Goal: Task Accomplishment & Management: Manage account settings

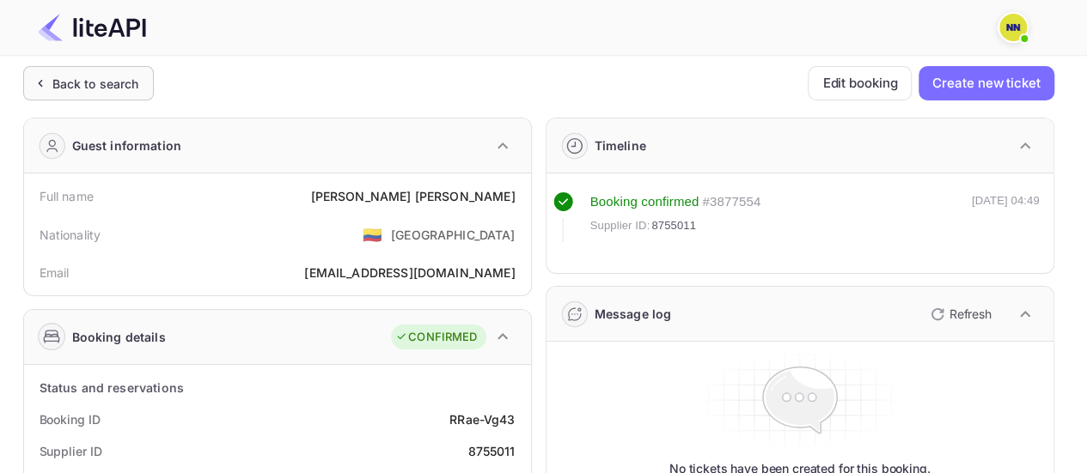
click at [148, 85] on div "Back to search" at bounding box center [88, 83] width 131 height 34
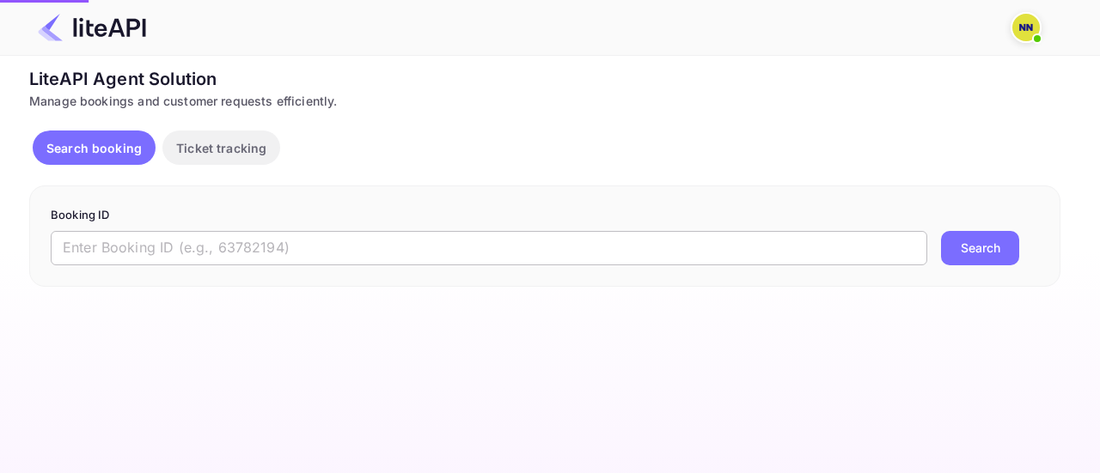
click at [241, 243] on input "text" at bounding box center [489, 248] width 876 height 34
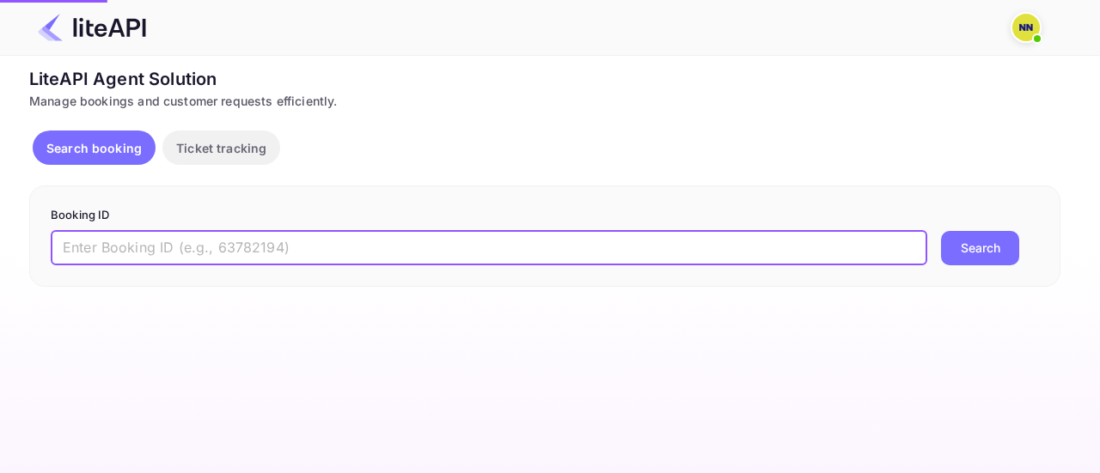
paste input "8859743"
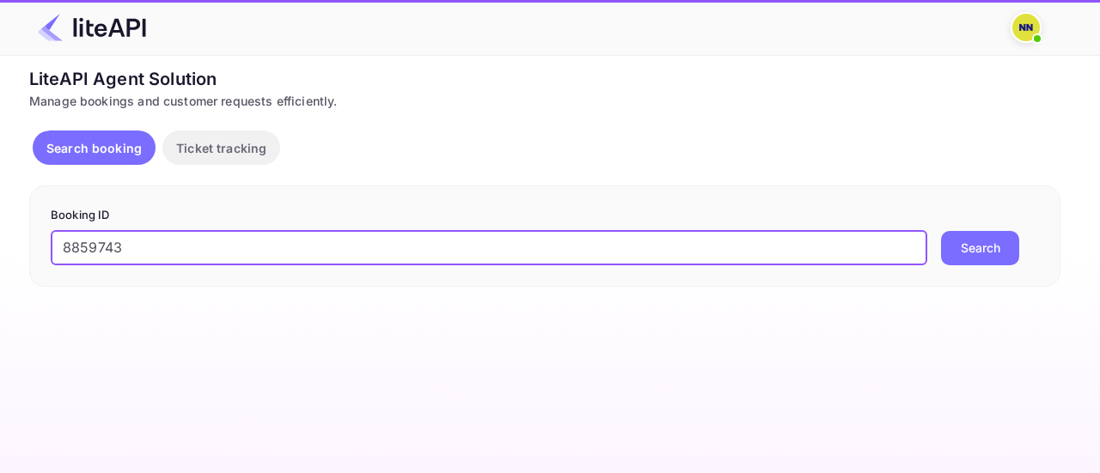
click at [941, 231] on button "Search" at bounding box center [980, 248] width 78 height 34
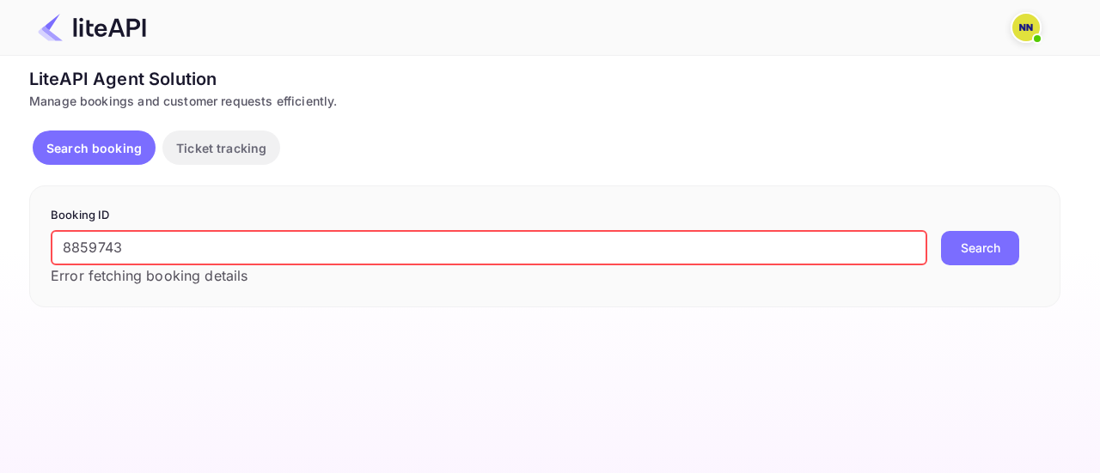
paste input "766087"
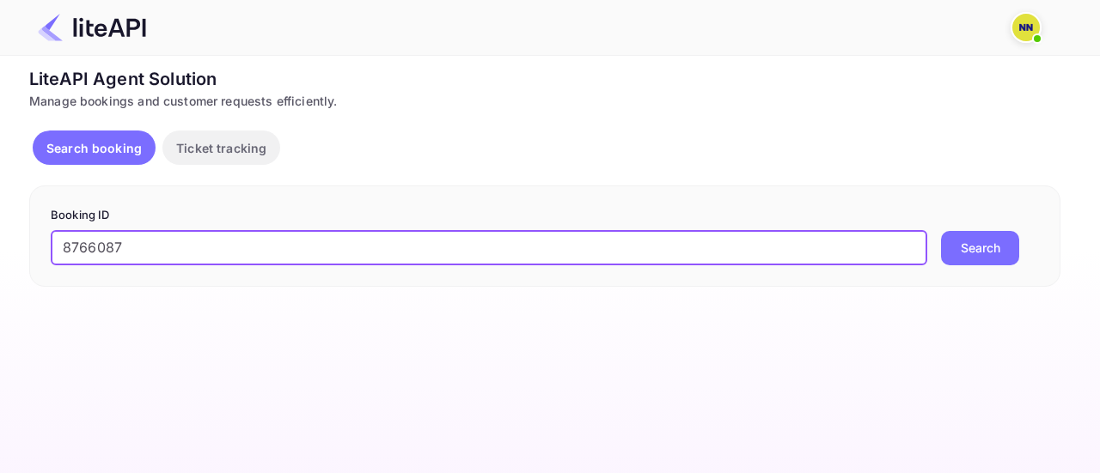
type input "8766087"
click at [941, 231] on button "Search" at bounding box center [980, 248] width 78 height 34
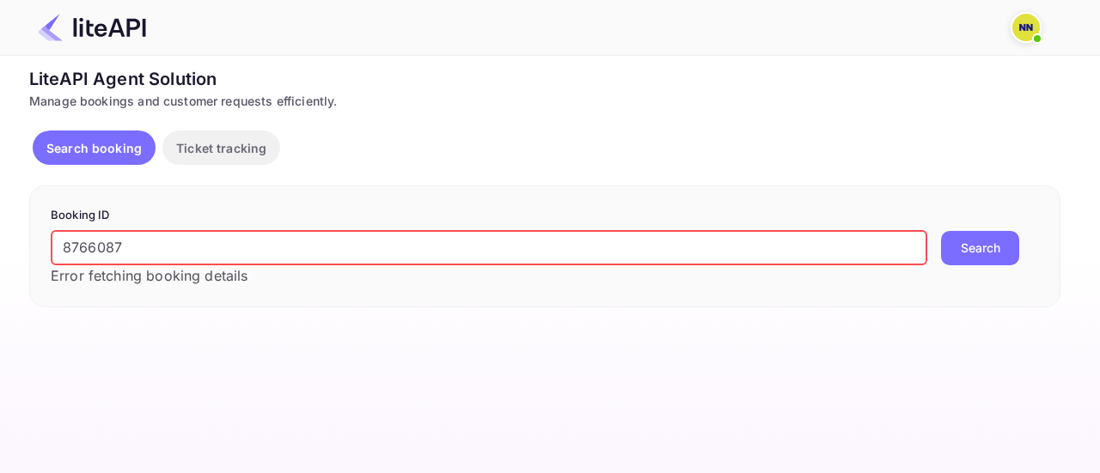
click at [129, 144] on p "Search booking" at bounding box center [93, 148] width 95 height 18
click at [340, 249] on input "8766087" at bounding box center [489, 248] width 876 height 34
paste input "Yl63QFAY1"
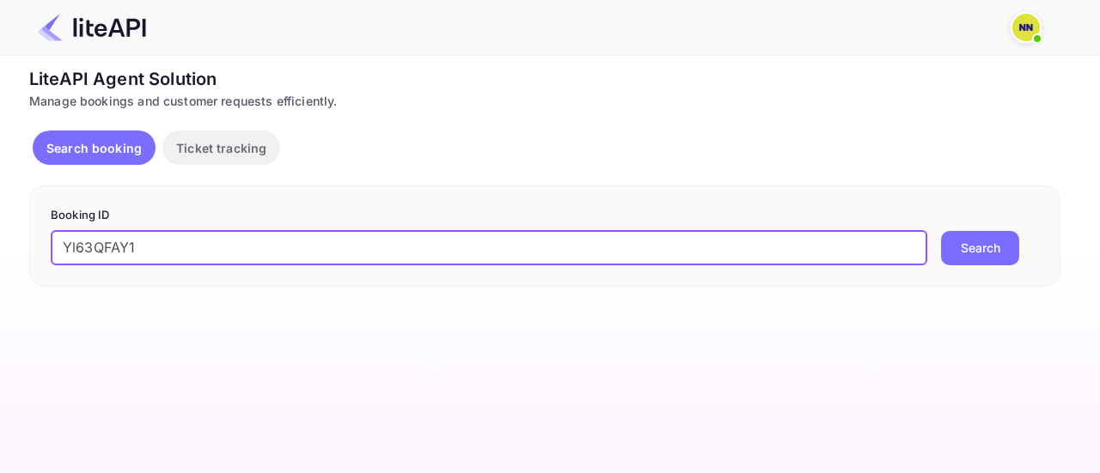
type input "Yl63QFAY1"
click at [941, 231] on button "Search" at bounding box center [980, 248] width 78 height 34
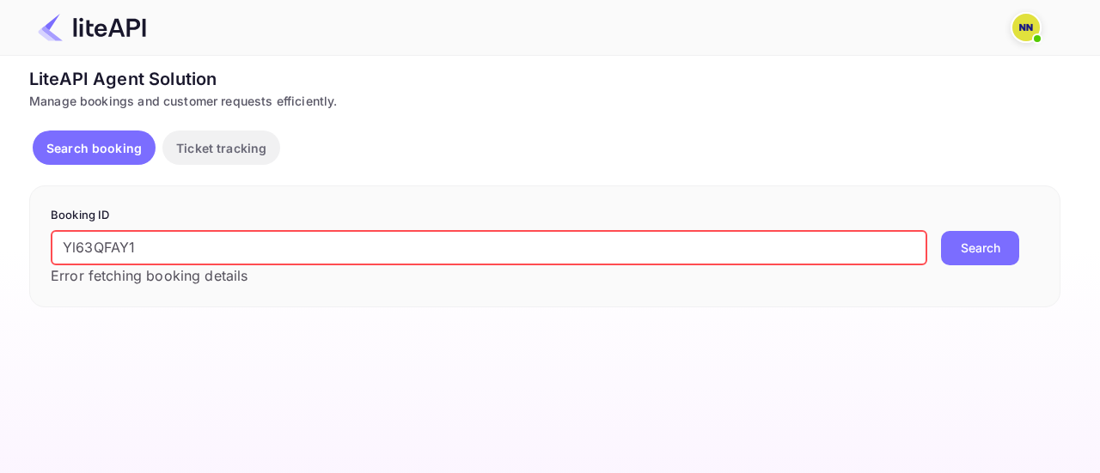
click at [1019, 45] on div at bounding box center [543, 28] width 1052 height 52
click at [1027, 37] on img at bounding box center [1025, 27] width 27 height 27
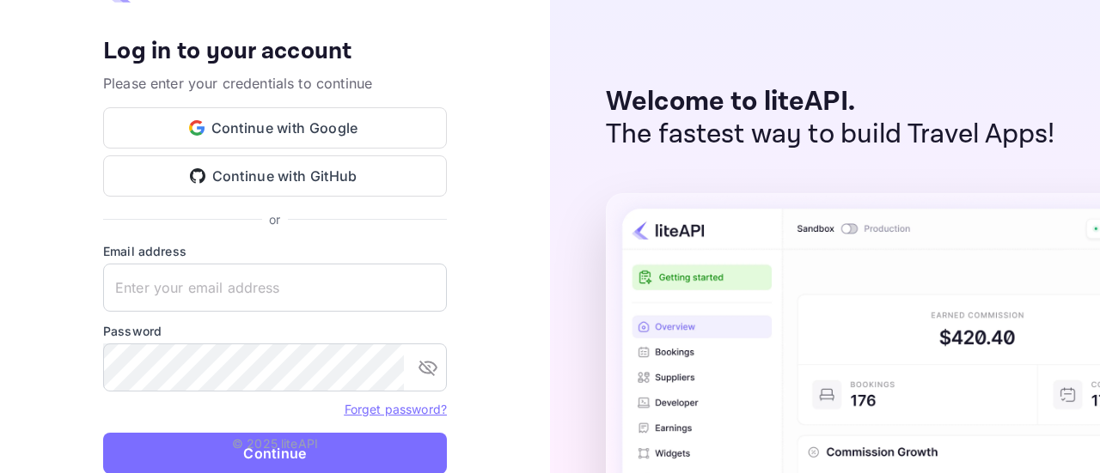
type input "password@tbo.com"
click at [242, 448] on p "© 2025 liteAPI" at bounding box center [275, 444] width 86 height 18
drag, startPoint x: 290, startPoint y: 453, endPoint x: 441, endPoint y: 354, distance: 179.9
click at [290, 453] on button "Continue" at bounding box center [275, 453] width 344 height 41
